Goal: Check status: Check status

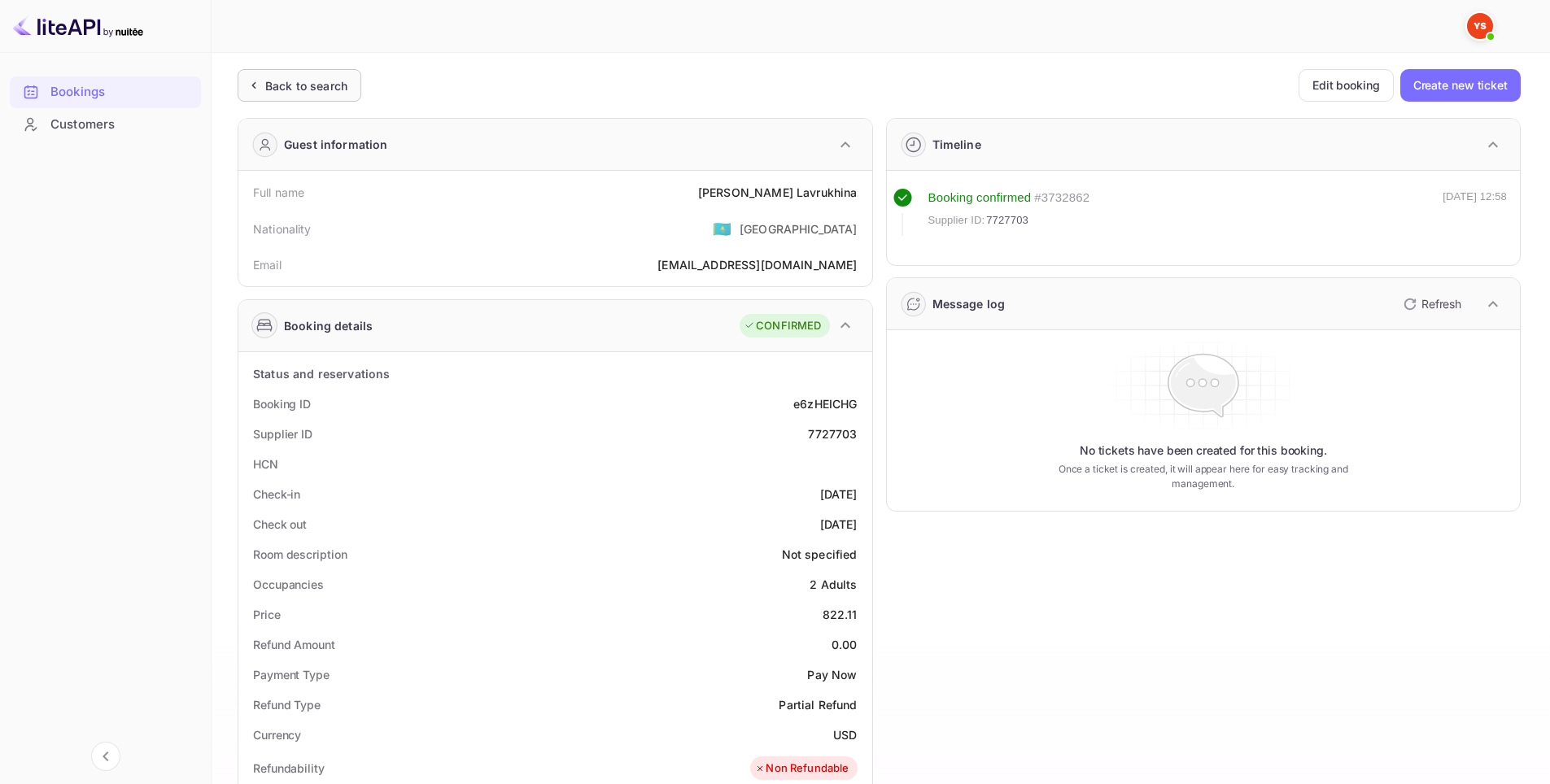
click at [307, 82] on div "Back to search" at bounding box center [305, 85] width 82 height 17
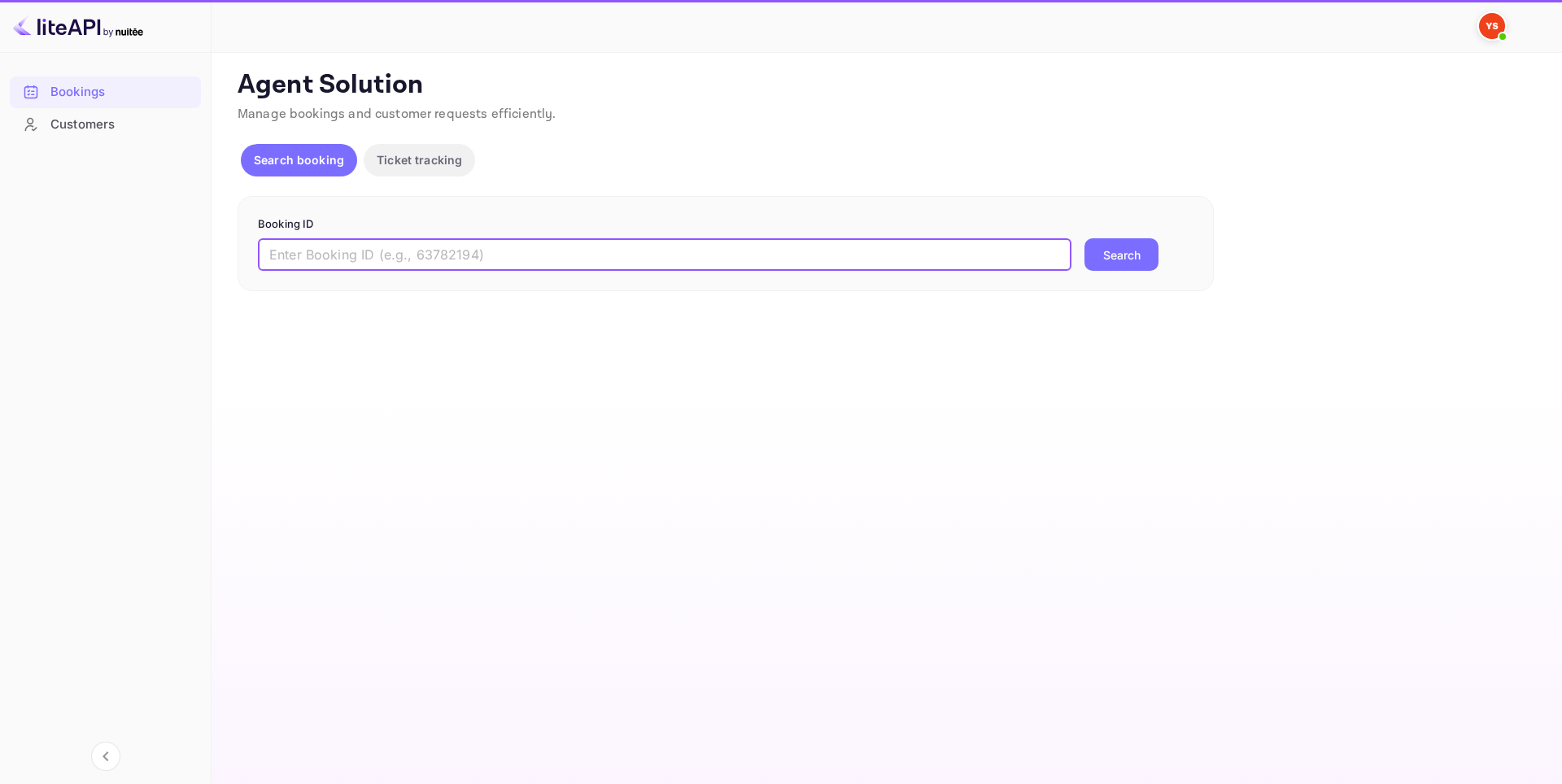
click at [442, 246] on input "text" at bounding box center [665, 254] width 813 height 33
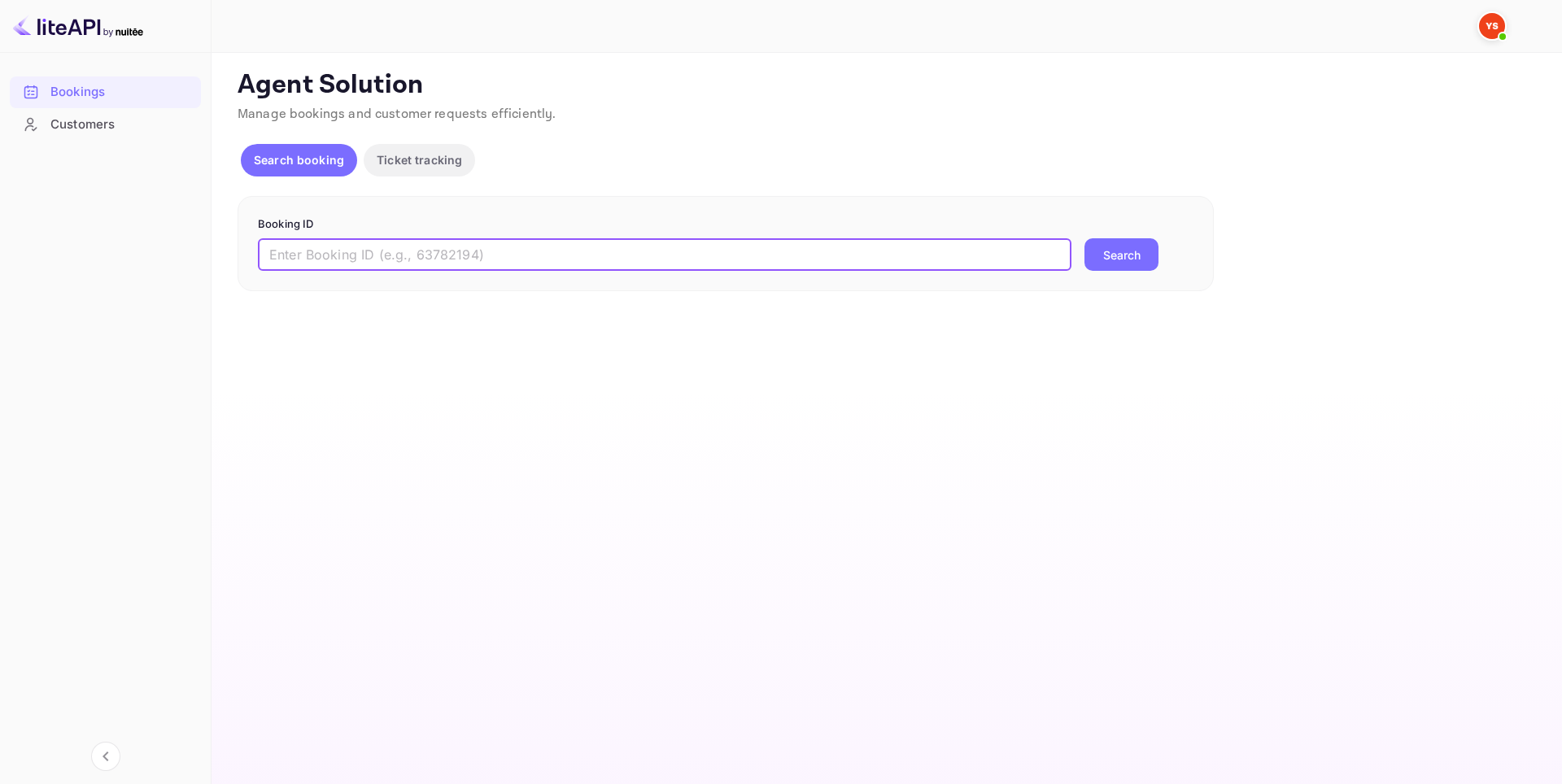
paste input "9410175"
type input "9410175"
click at [1103, 255] on button "Search" at bounding box center [1121, 254] width 74 height 33
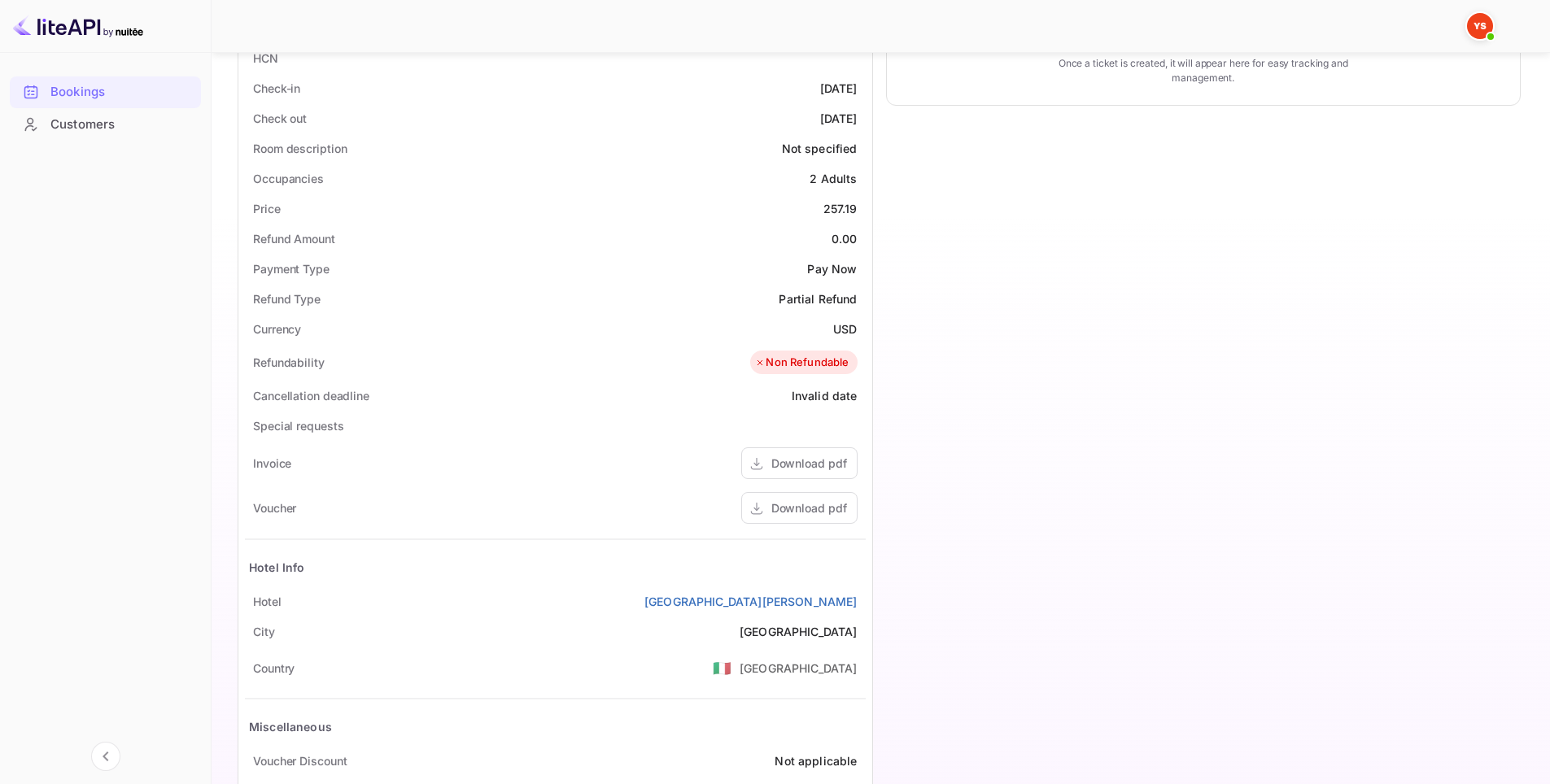
scroll to position [407, 0]
click at [800, 501] on div "Download pdf" at bounding box center [809, 507] width 76 height 17
